Goal: Use online tool/utility: Use online tool/utility

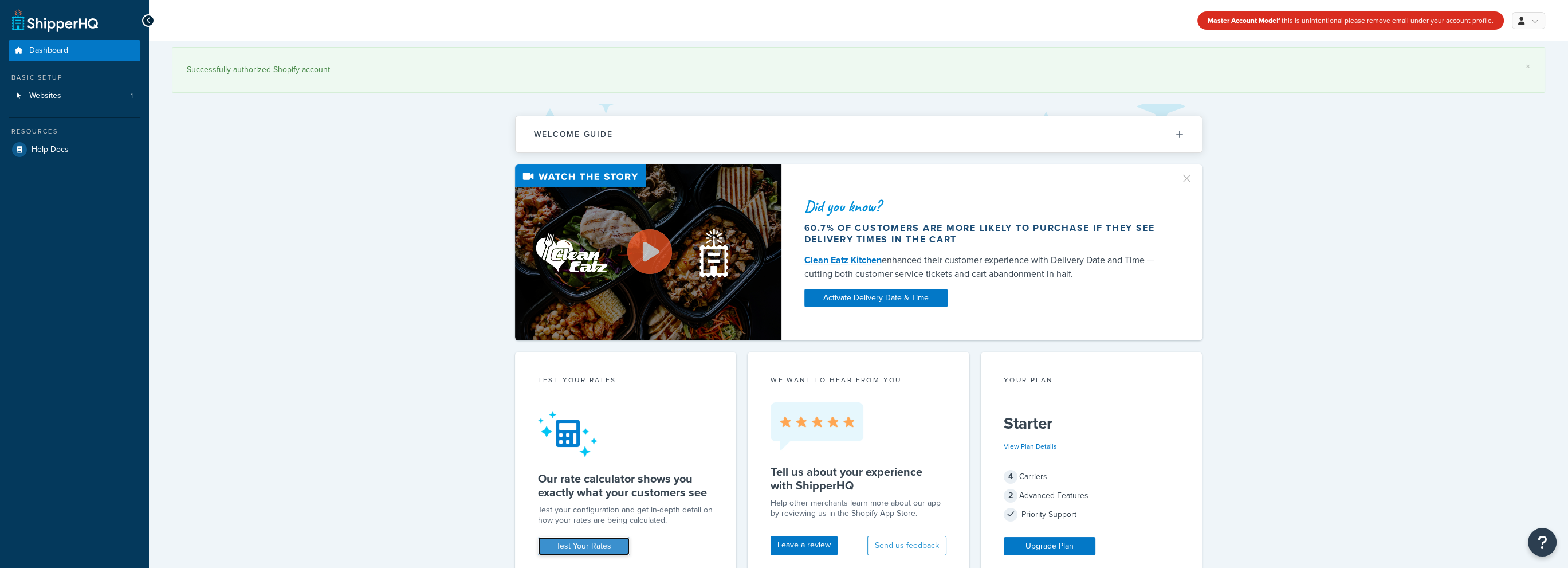
click at [575, 547] on link "Test Your Rates" at bounding box center [583, 546] width 92 height 18
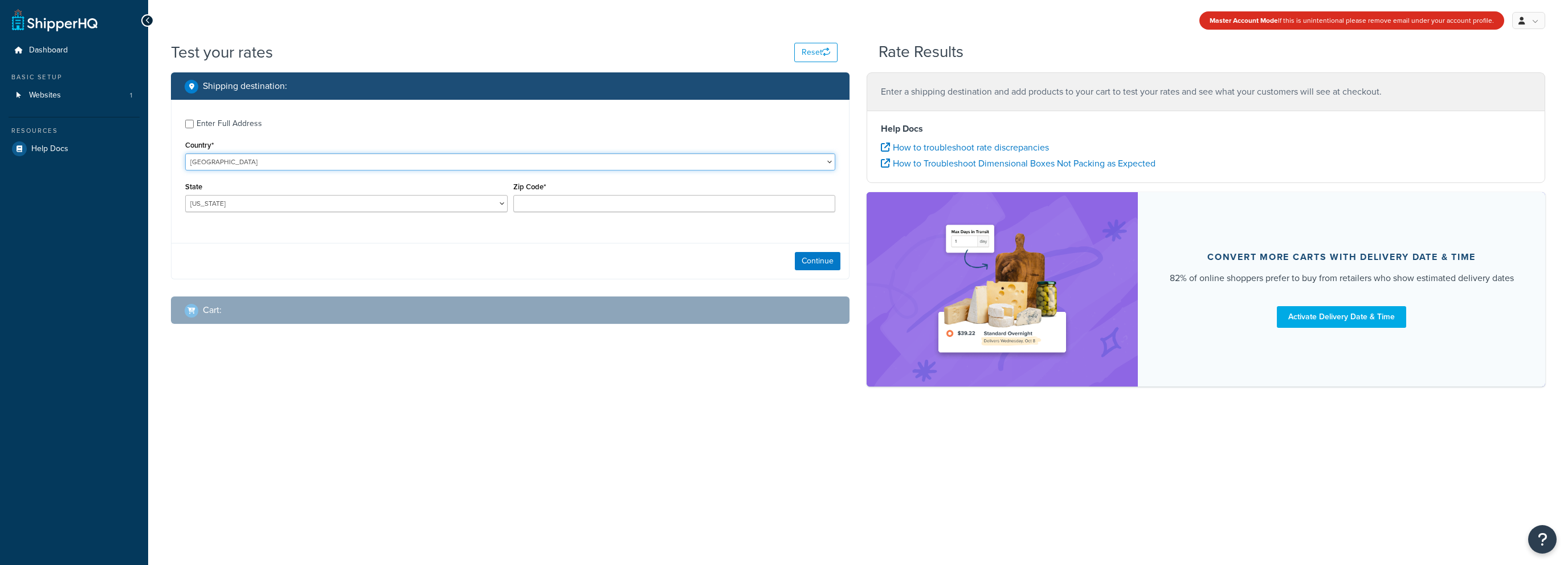
click at [333, 164] on select "[GEOGRAPHIC_DATA] [GEOGRAPHIC_DATA] [GEOGRAPHIC_DATA] [GEOGRAPHIC_DATA] [GEOGRA…" at bounding box center [510, 162] width 650 height 17
click at [340, 125] on label "Enter Full Address" at bounding box center [516, 123] width 639 height 18
click at [193, 125] on input "Enter Full Address" at bounding box center [189, 123] width 8 height 8
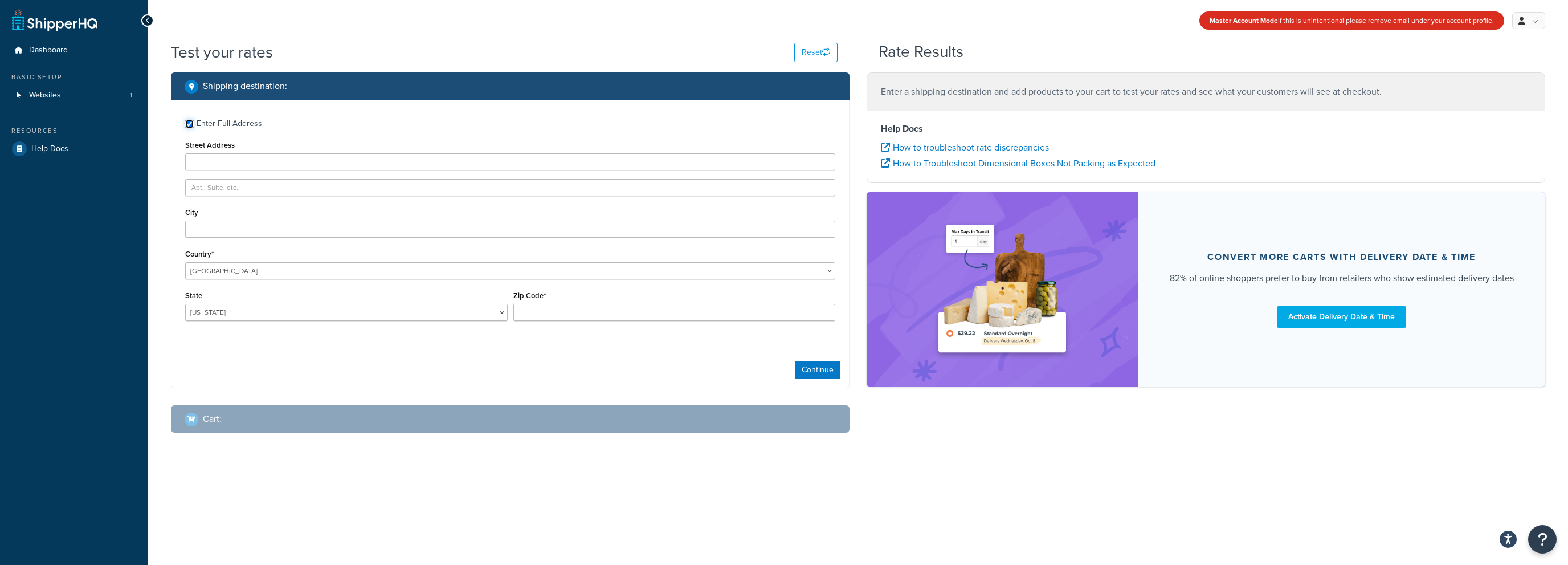
click at [186, 118] on div "Enter Full Address" at bounding box center [510, 123] width 650 height 18
click at [191, 123] on input "Enter Full Address" at bounding box center [189, 123] width 8 height 8
checkbox input "false"
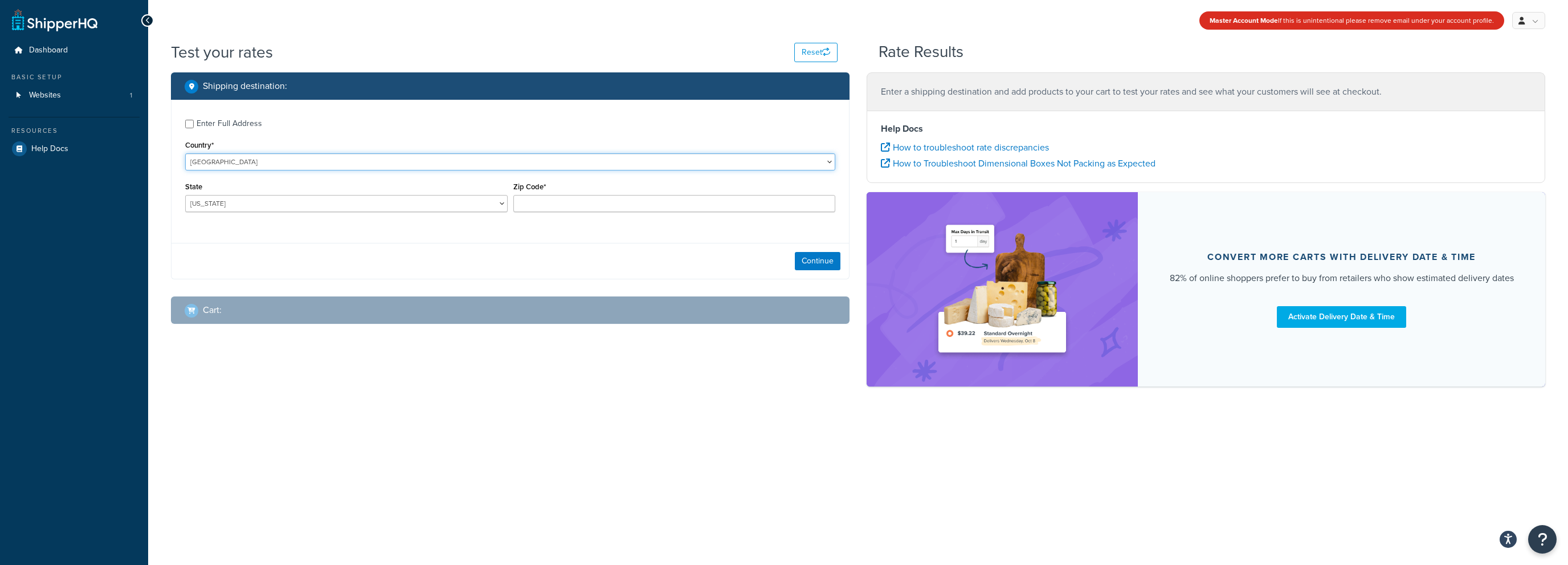
click at [214, 166] on select "United States United Kingdom Afghanistan Åland Islands Albania Algeria American…" at bounding box center [510, 162] width 650 height 17
select select "SG"
click at [185, 154] on select "United States United Kingdom Afghanistan Åland Islands Albania Algeria American…" at bounding box center [510, 162] width 650 height 17
type input "AL"
click at [655, 239] on div "Enter Full Address Country* United States United Kingdom Afghanistan Åland Isla…" at bounding box center [509, 189] width 678 height 180
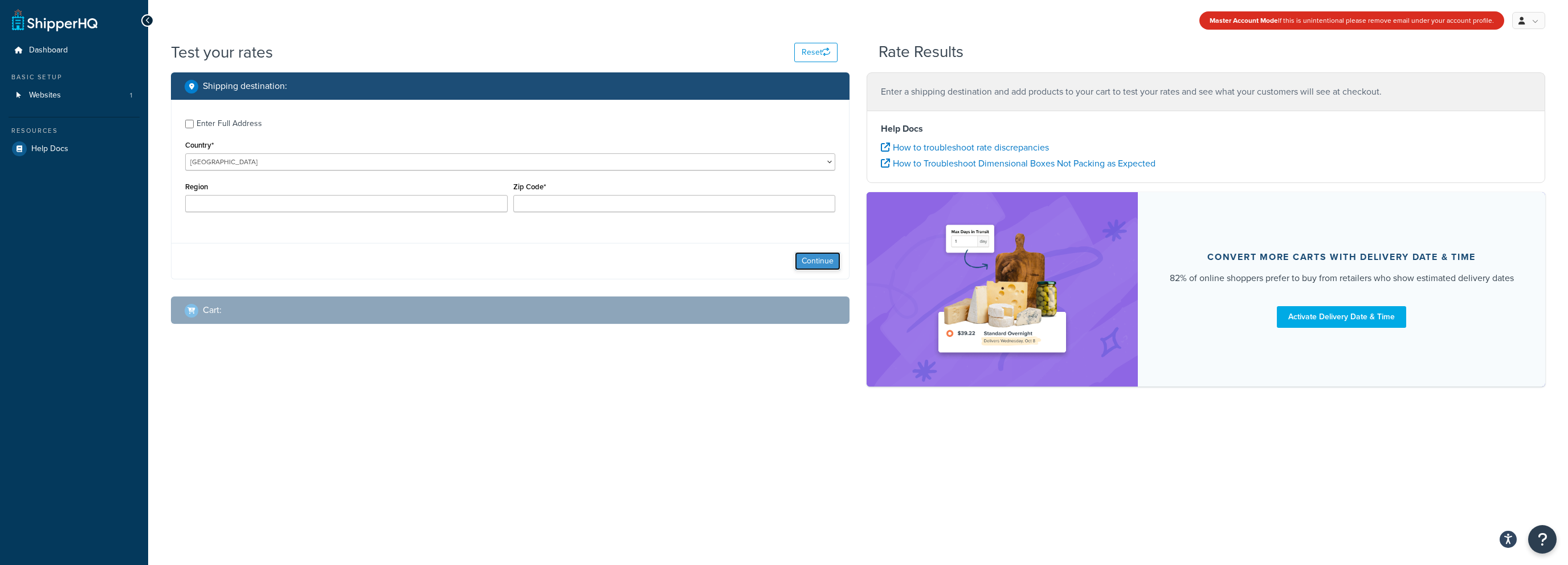
click at [817, 267] on button "Continue" at bounding box center [817, 261] width 45 height 18
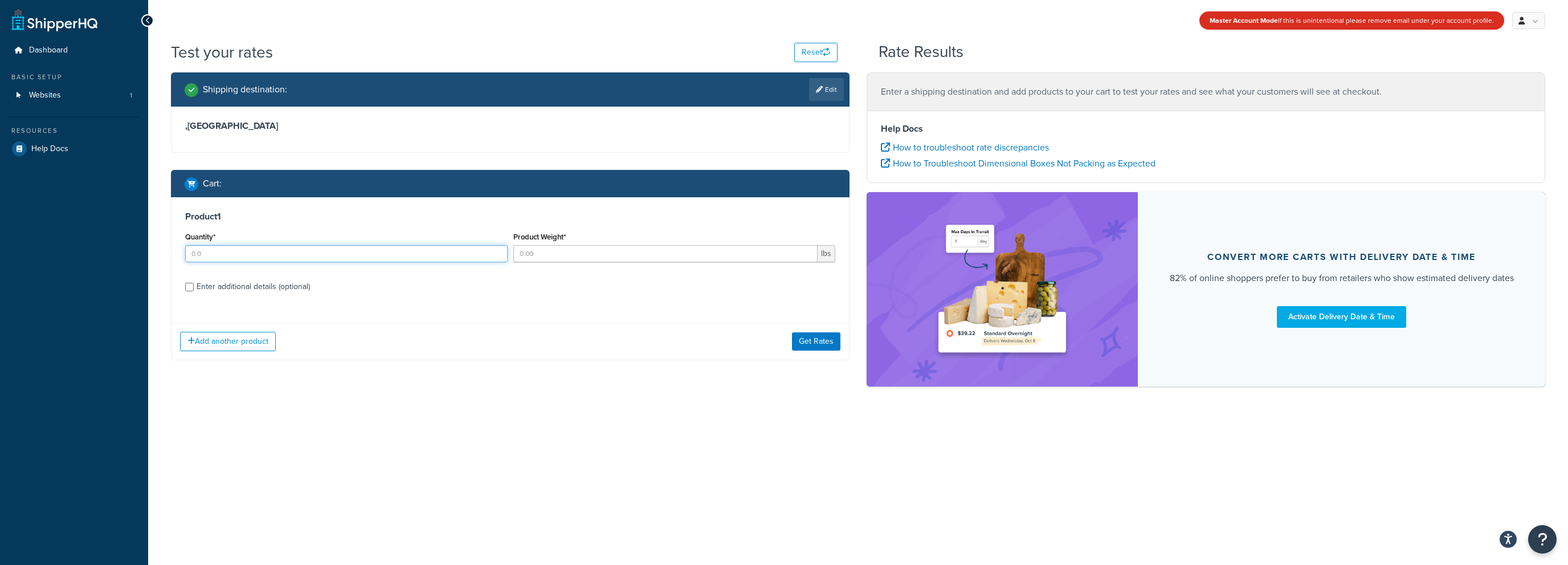
click at [391, 249] on input "Quantity*" at bounding box center [346, 253] width 322 height 17
type input "1"
click at [537, 259] on input "Product Weight*" at bounding box center [665, 253] width 304 height 17
type input "1.5"
click at [809, 346] on button "Get Rates" at bounding box center [817, 342] width 49 height 18
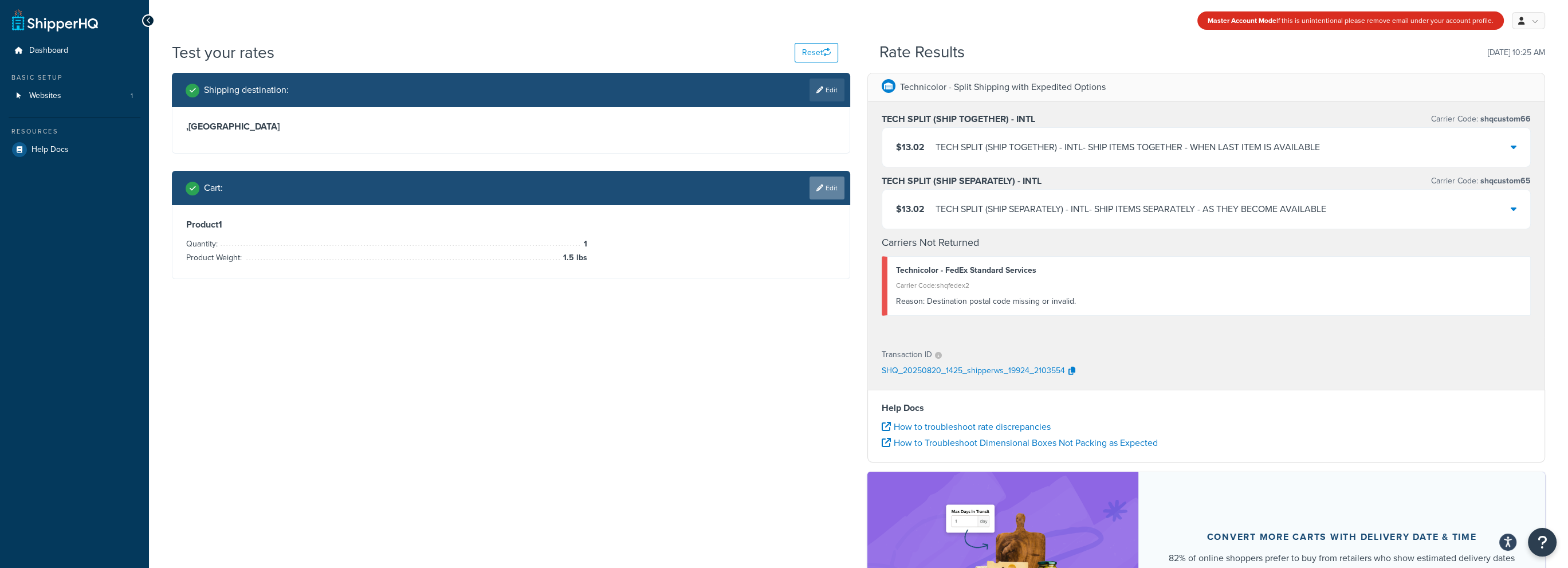
click at [818, 184] on icon at bounding box center [820, 188] width 7 height 7
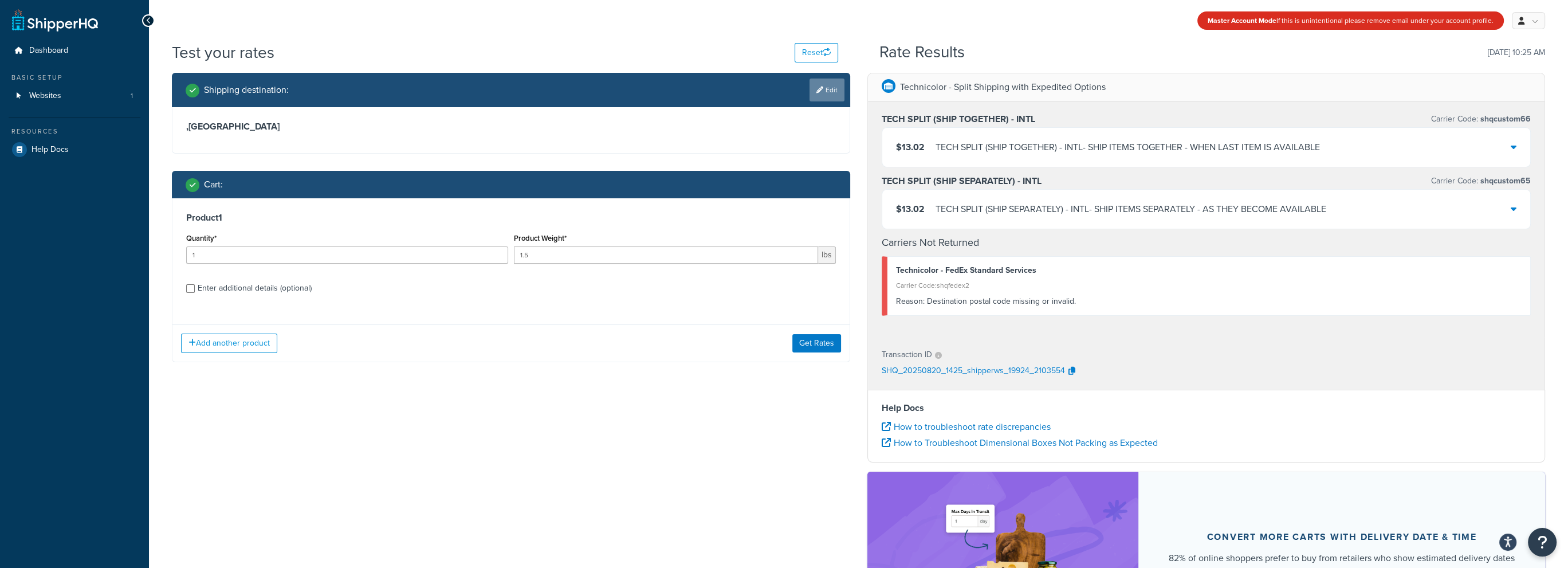
click at [828, 97] on link "Edit" at bounding box center [827, 89] width 35 height 23
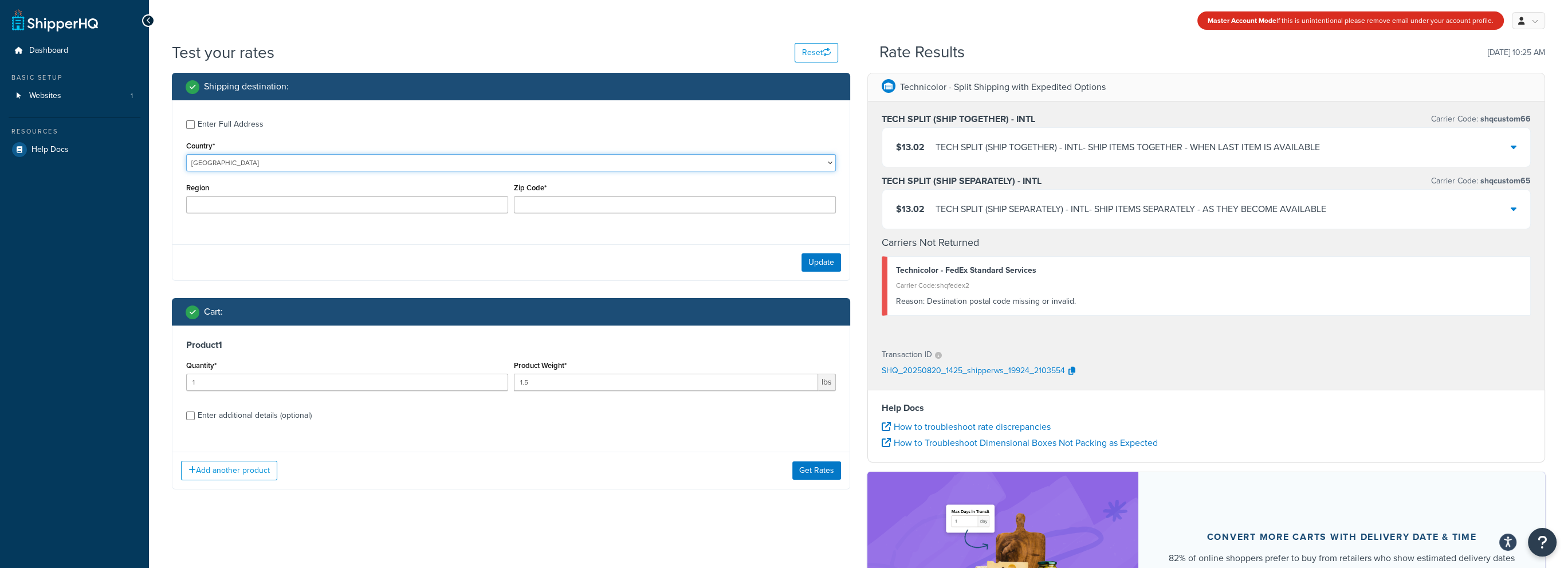
click at [232, 167] on select "United States United Kingdom Afghanistan Åland Islands Albania Algeria American…" at bounding box center [511, 163] width 650 height 17
select select "JP"
click at [186, 154] on select "United States United Kingdom Afghanistan Åland Islands Albania Algeria American…" at bounding box center [511, 163] width 650 height 17
click at [445, 211] on select "Aichi Akita Aomori Chiba Ehime Fukui Fukuoka Fukusima Gifu Gunma Hiroshima Hokk…" at bounding box center [347, 204] width 322 height 17
click at [444, 204] on select "Aichi Akita Aomori Chiba Ehime Fukui Fukuoka Fukusima Gifu Gunma Hiroshima Hokk…" at bounding box center [347, 204] width 322 height 17
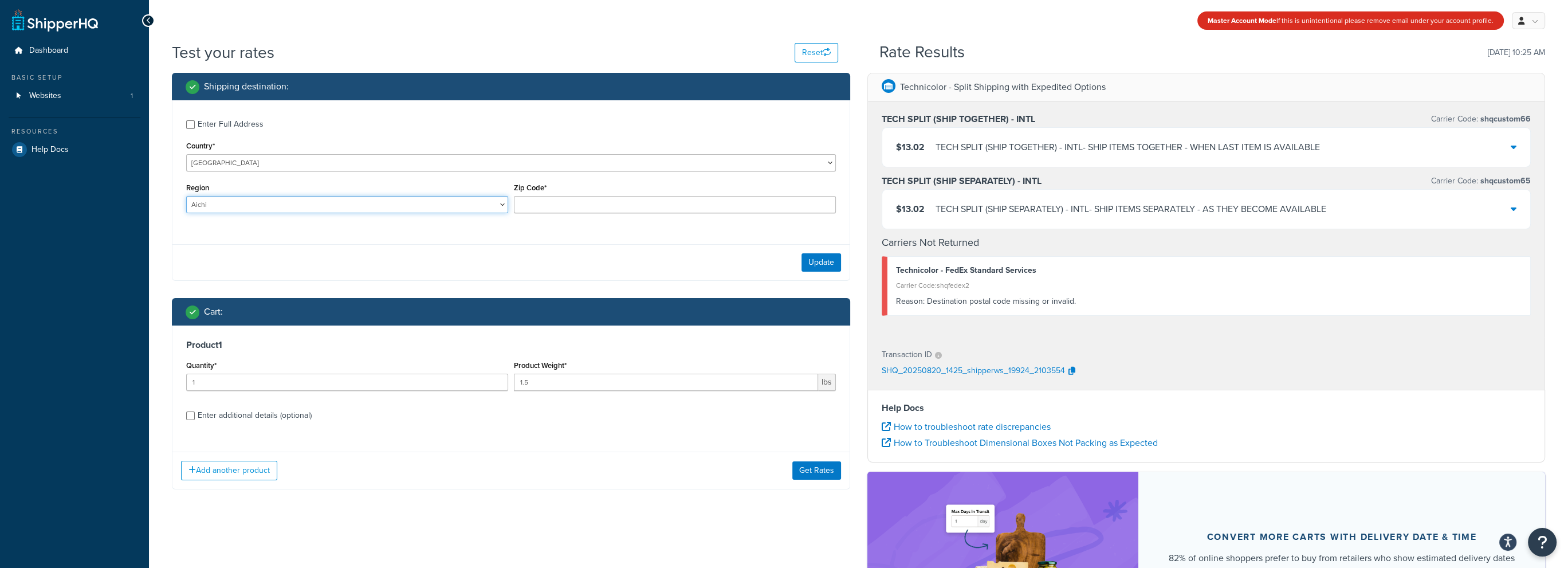
click at [444, 204] on select "Aichi Akita Aomori Chiba Ehime Fukui Fukuoka Fukusima Gifu Gunma Hiroshima Hokk…" at bounding box center [347, 204] width 322 height 17
select select "33"
click at [186, 196] on select "Aichi Akita Aomori Chiba Ehime Fukui Fukuoka Fukusima Gifu Gunma Hiroshima Hokk…" at bounding box center [347, 204] width 322 height 17
click at [807, 470] on button "Get Rates" at bounding box center [817, 471] width 49 height 18
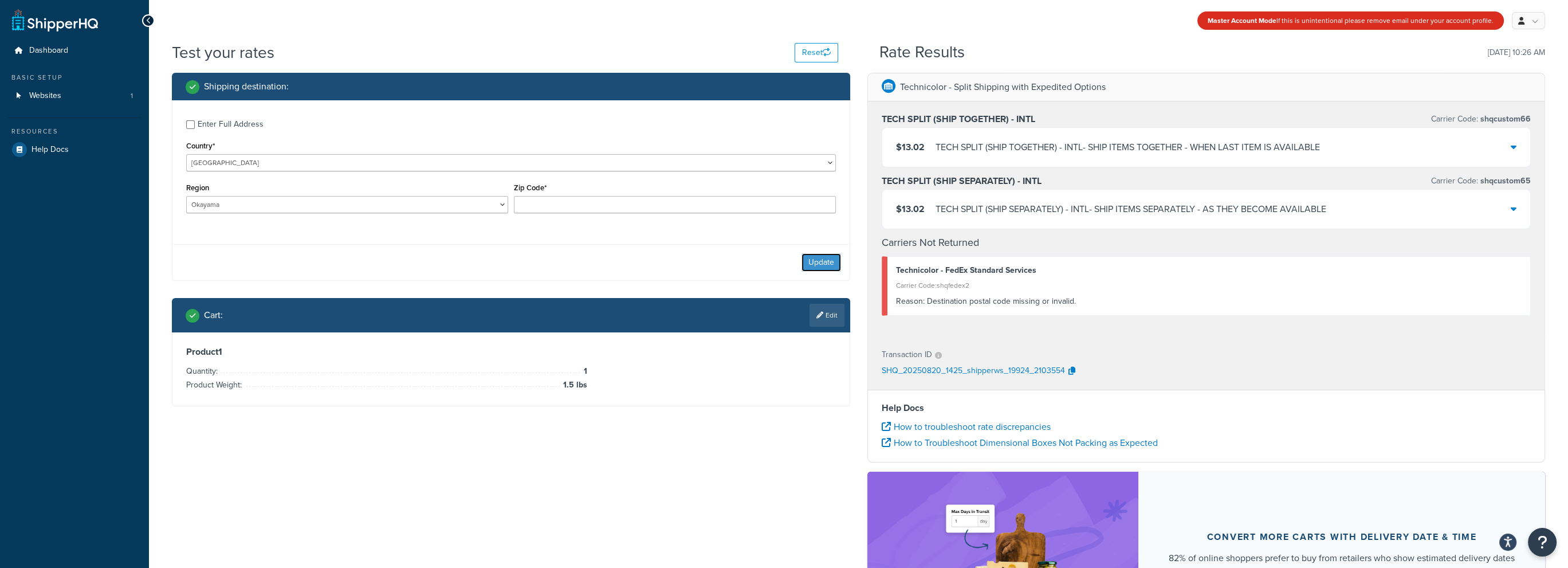
click at [823, 267] on button "Update" at bounding box center [821, 263] width 40 height 18
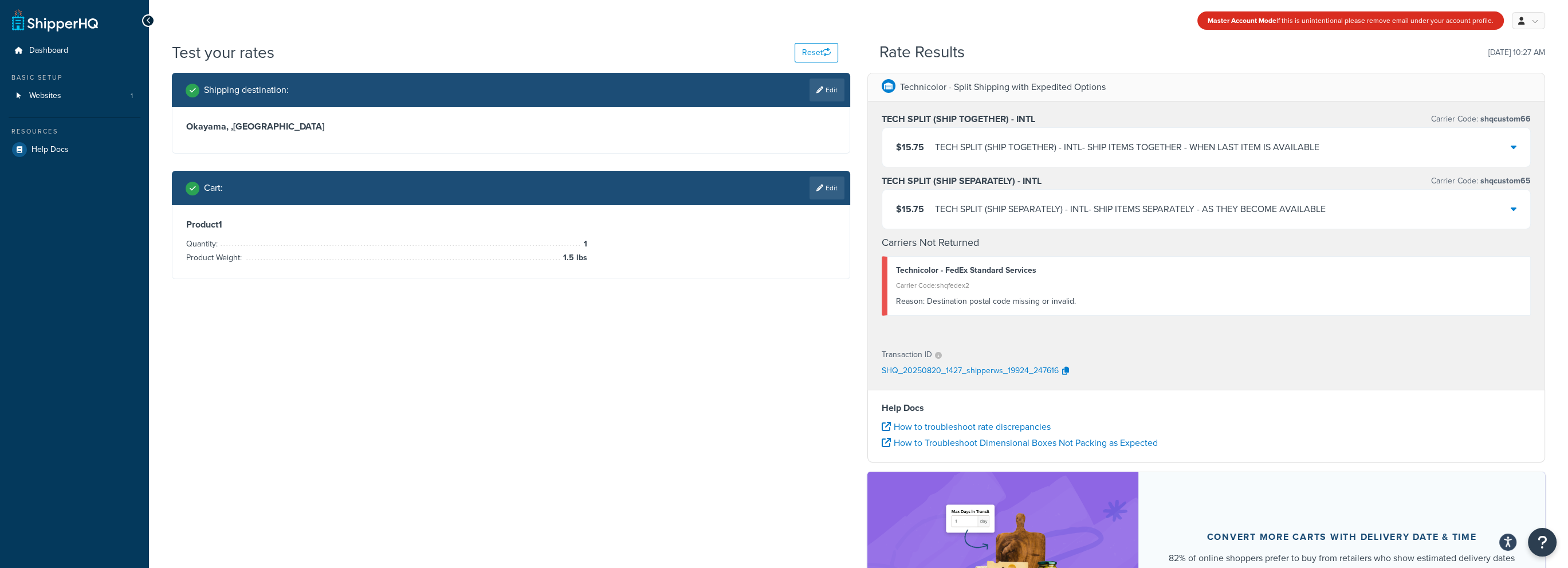
drag, startPoint x: 836, startPoint y: 93, endPoint x: 647, endPoint y: 134, distance: 193.4
click at [836, 93] on link "Edit" at bounding box center [827, 89] width 35 height 23
select select "JP"
select select "33"
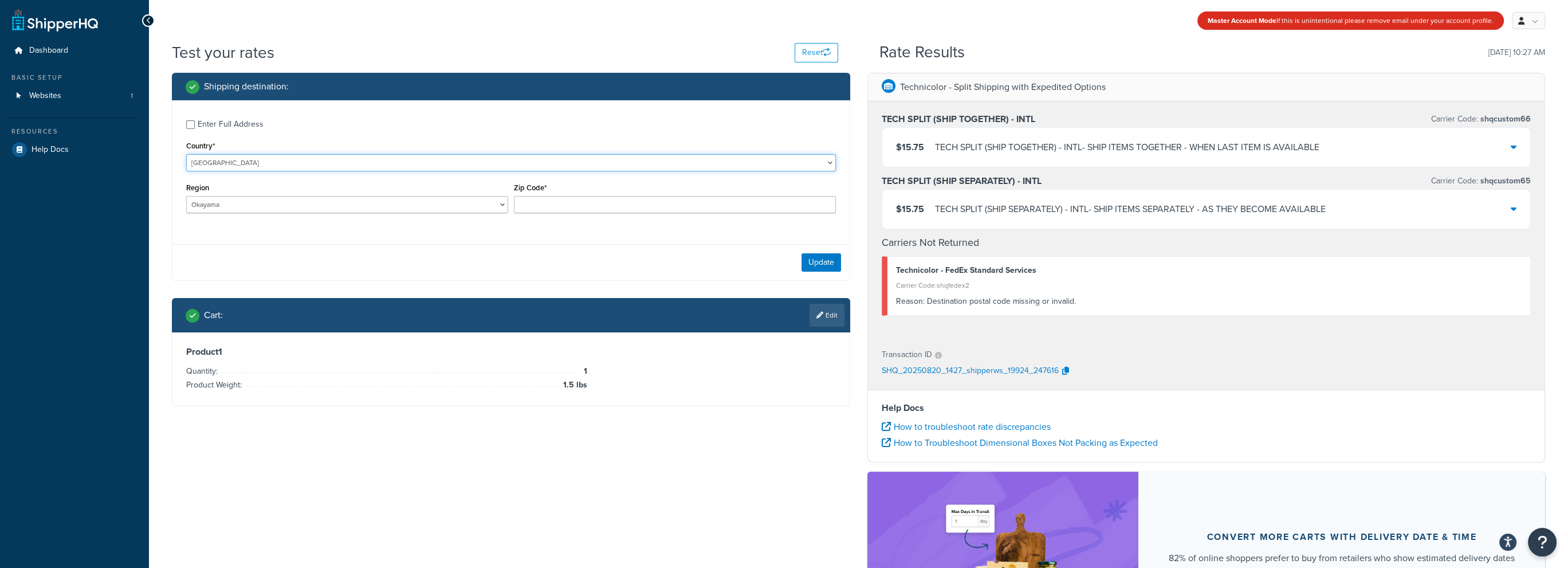
click at [257, 165] on select "United States United Kingdom Afghanistan Åland Islands Albania Algeria American…" at bounding box center [511, 163] width 650 height 17
click at [268, 159] on select "United States United Kingdom Afghanistan Åland Islands Albania Algeria American…" at bounding box center [511, 163] width 650 height 17
select select "ID"
click at [186, 154] on select "United States United Kingdom Afghanistan Åland Islands Albania Algeria American…" at bounding box center [511, 163] width 650 height 17
click at [257, 205] on select "Aceh Bali Bangka Belitung Banten Bengkulu Gorontalo Irian Jaya Jakarta Raya Jam…" at bounding box center [347, 204] width 322 height 17
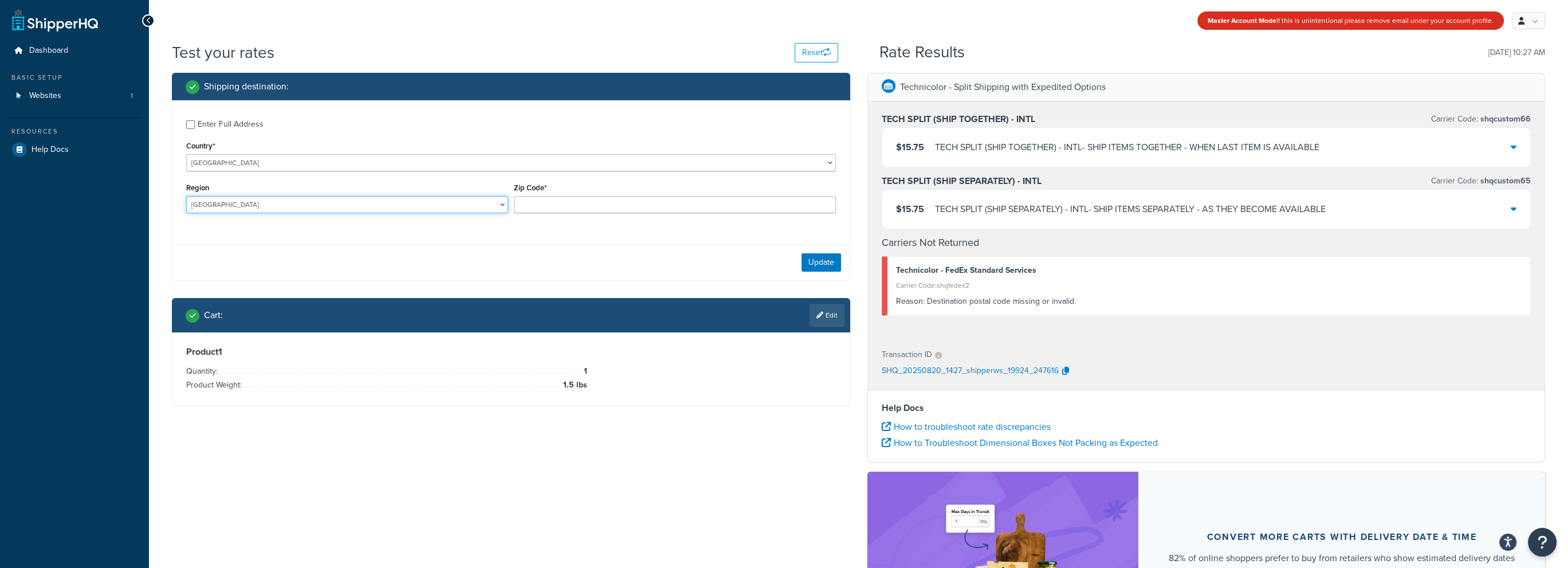
select select "JK"
click at [186, 196] on select "Aceh Bali Bangka Belitung Banten Bengkulu Gorontalo Irian Jaya Jakarta Raya Jam…" at bounding box center [347, 204] width 322 height 17
click at [808, 258] on button "Update" at bounding box center [821, 263] width 40 height 18
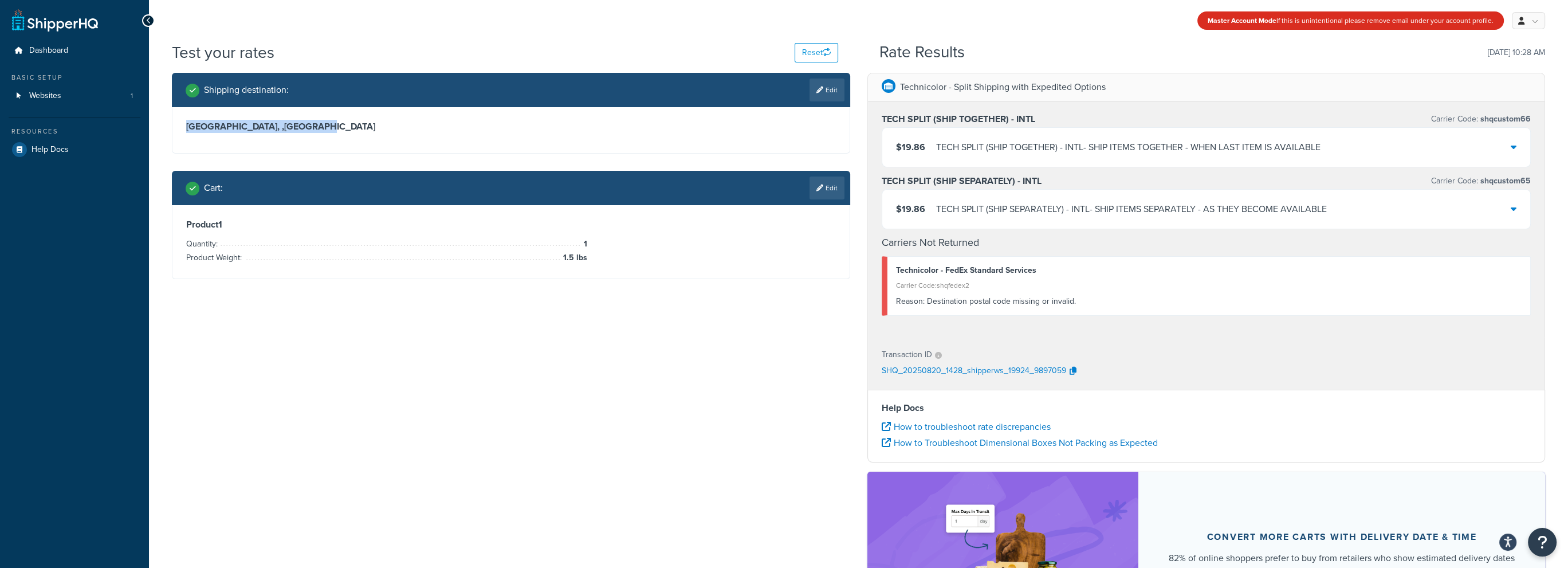
drag, startPoint x: 334, startPoint y: 128, endPoint x: 173, endPoint y: 129, distance: 161.0
click at [173, 129] on div "Jakarta Raya, , Indonesia" at bounding box center [511, 130] width 677 height 45
copy h3 "Jakarta Raya, , Indonesia"
drag, startPoint x: 843, startPoint y: 91, endPoint x: 786, endPoint y: 108, distance: 59.5
click at [843, 91] on link "Edit" at bounding box center [827, 89] width 35 height 23
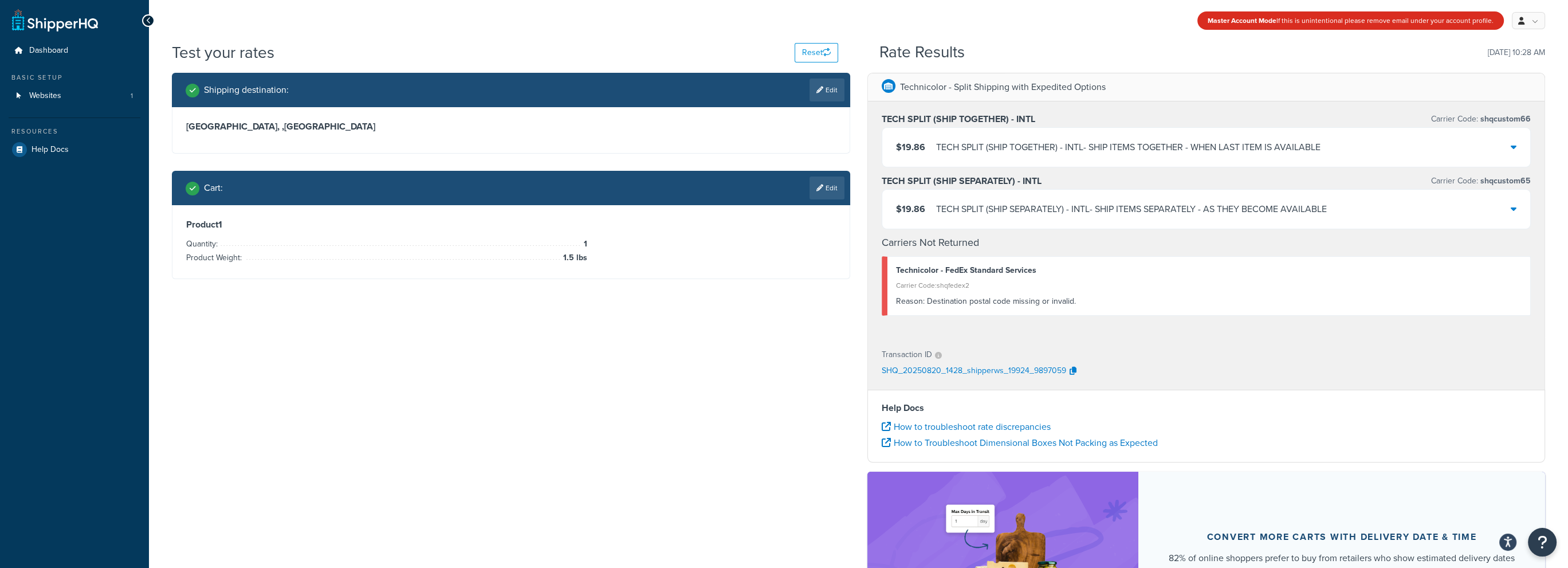
select select "ID"
select select "JK"
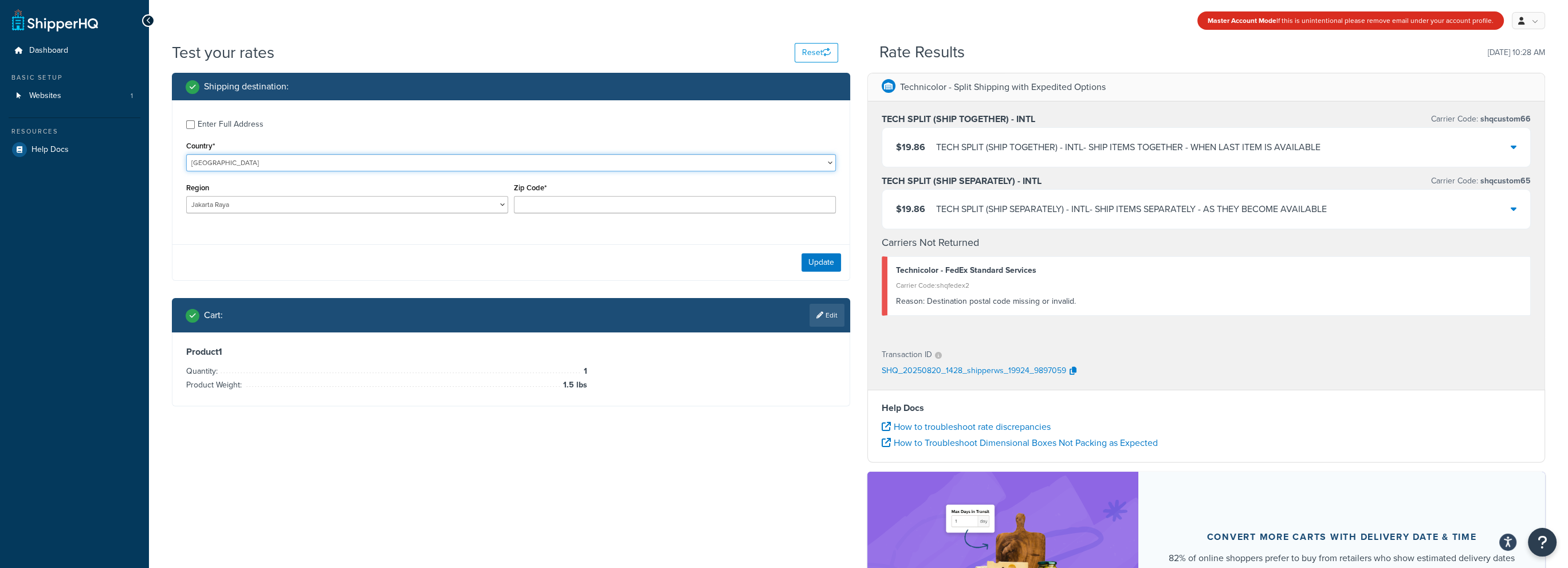
click at [256, 164] on select "United States United Kingdom Afghanistan Åland Islands Albania Algeria American…" at bounding box center [511, 163] width 650 height 17
select select "GB"
click at [186, 154] on select "United States United Kingdom Afghanistan Åland Islands Albania Algeria American…" at bounding box center [511, 163] width 650 height 17
type input "JK"
click at [816, 263] on button "Update" at bounding box center [821, 263] width 40 height 18
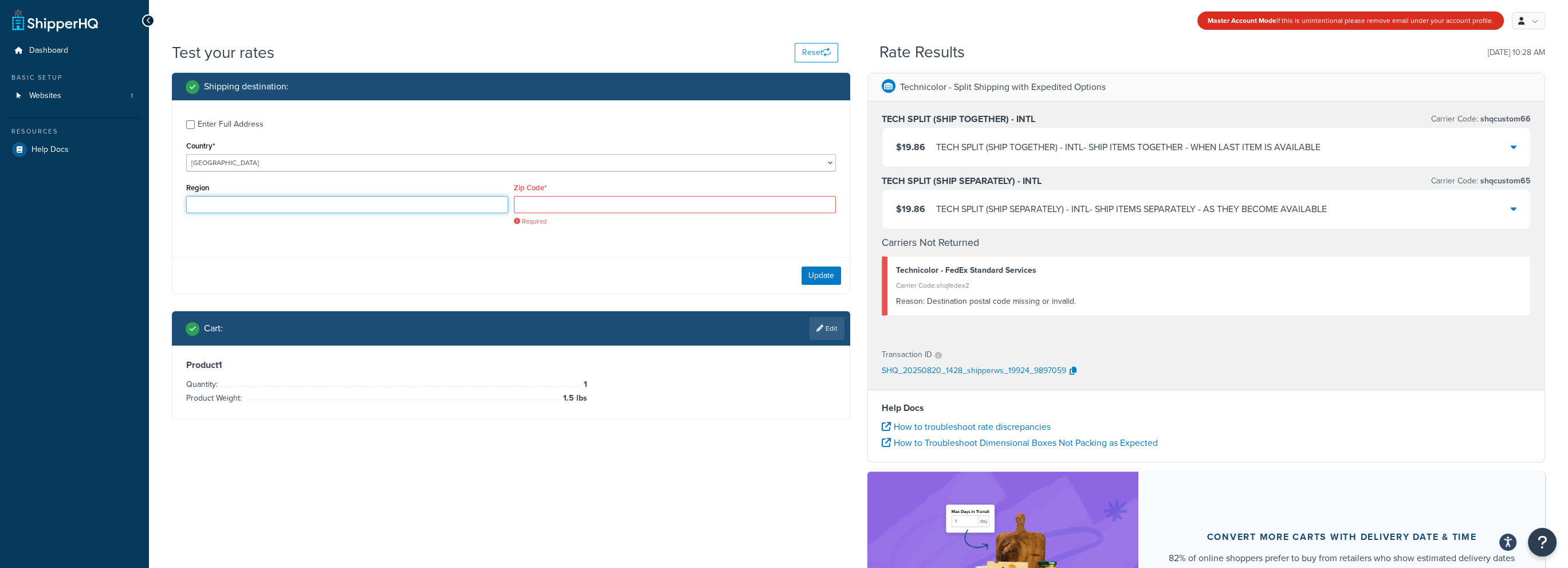
drag, startPoint x: 402, startPoint y: 204, endPoint x: 571, endPoint y: 208, distance: 169.0
click at [402, 205] on input "Region" at bounding box center [347, 204] width 322 height 17
click at [577, 207] on input "Zip Code*" at bounding box center [675, 204] width 322 height 17
drag, startPoint x: 826, startPoint y: 420, endPoint x: 823, endPoint y: 413, distance: 7.6
click at [826, 419] on div "Shipping destination : Enter Full Address Country* United States United Kingdom…" at bounding box center [511, 254] width 696 height 364
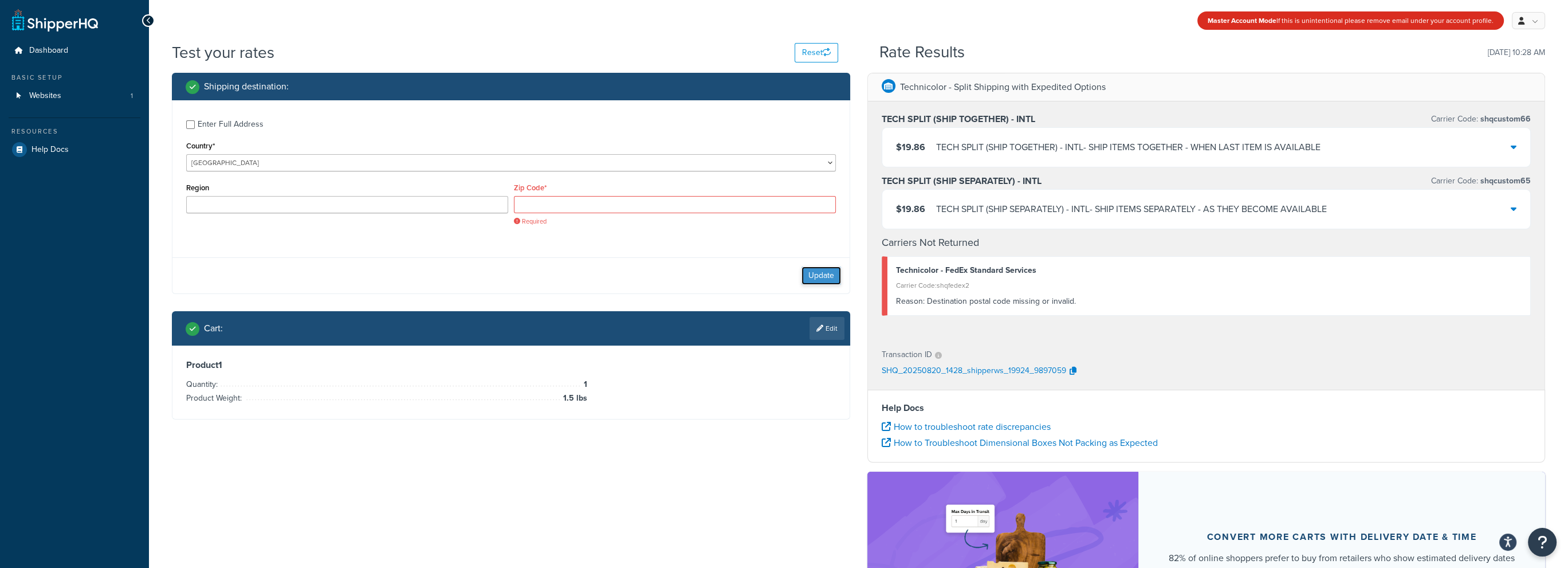
click at [818, 271] on button "Update" at bounding box center [821, 275] width 40 height 18
drag, startPoint x: 610, startPoint y: 210, endPoint x: 720, endPoint y: 254, distance: 118.5
click at [610, 210] on input "Zip Code*" at bounding box center [675, 204] width 322 height 17
paste input "E1 7DB"
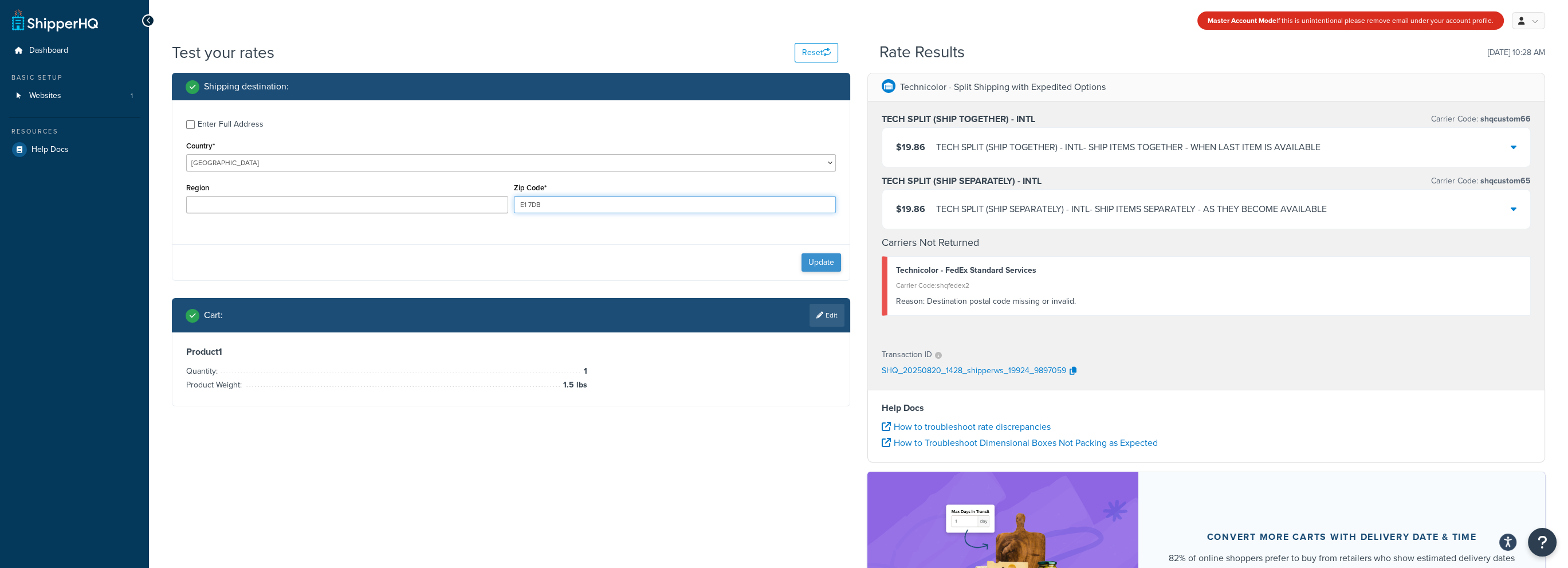
type input "E1 7DB"
click at [837, 267] on button "Update" at bounding box center [821, 263] width 40 height 18
